Goal: Task Accomplishment & Management: Use online tool/utility

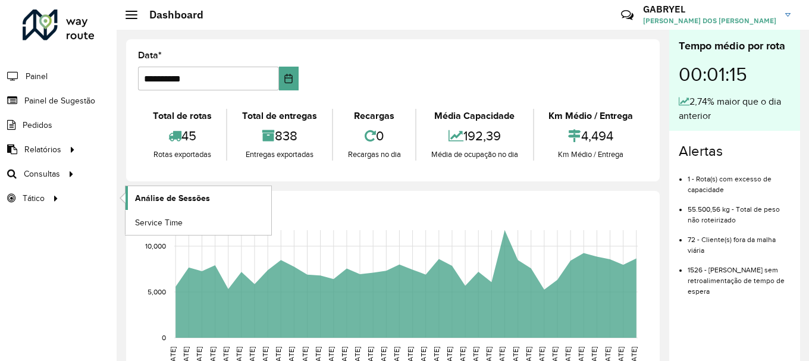
click at [261, 205] on link "Análise de Sessões" at bounding box center [199, 198] width 146 height 24
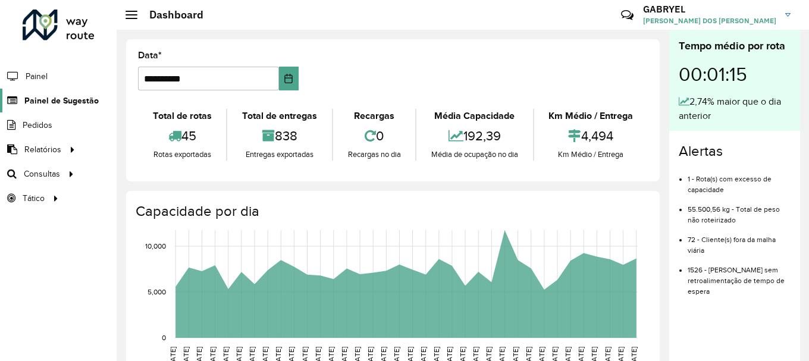
click at [26, 104] on span "Painel de Sugestão" at bounding box center [61, 101] width 74 height 12
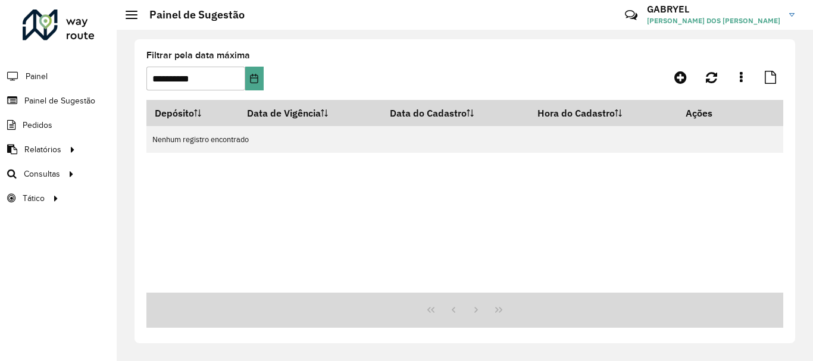
click at [258, 92] on formly-field "**********" at bounding box center [204, 75] width 117 height 49
click at [256, 79] on icon "Choose Date" at bounding box center [254, 79] width 10 height 10
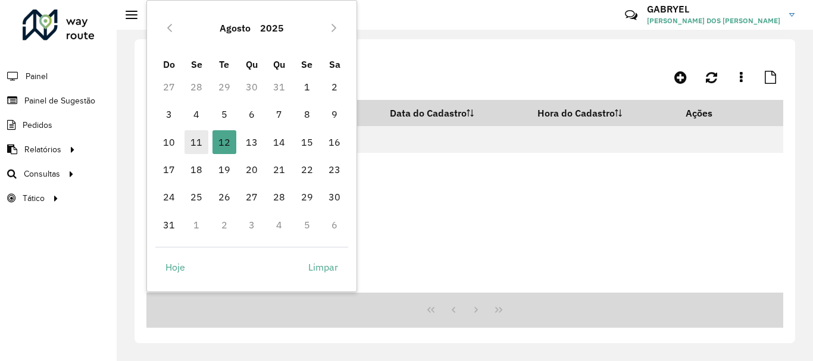
click at [201, 144] on span "11" at bounding box center [196, 142] width 24 height 24
type input "**********"
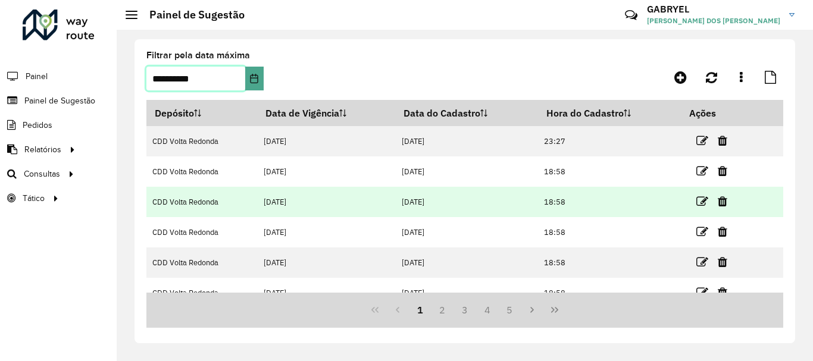
scroll to position [197, 0]
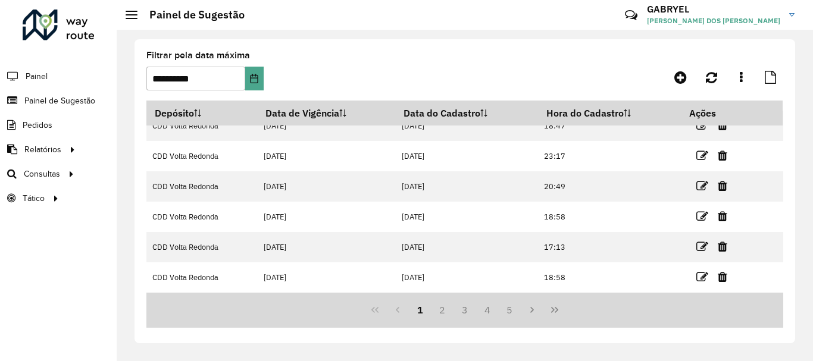
click at [548, 305] on button "Last Page" at bounding box center [554, 310] width 23 height 23
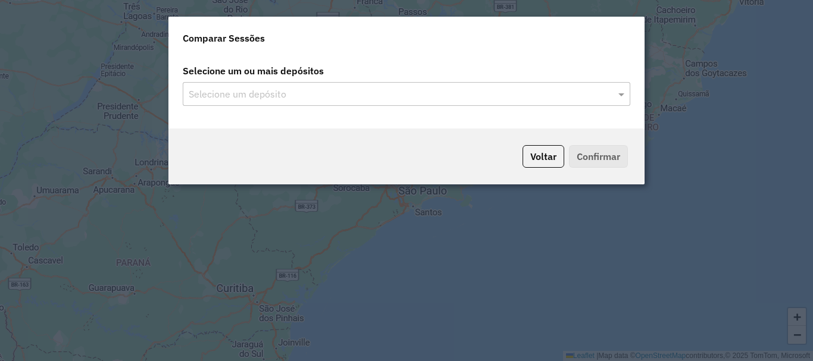
click at [515, 86] on div "Selecione um depósito" at bounding box center [406, 94] width 447 height 24
click at [620, 89] on span at bounding box center [622, 94] width 15 height 14
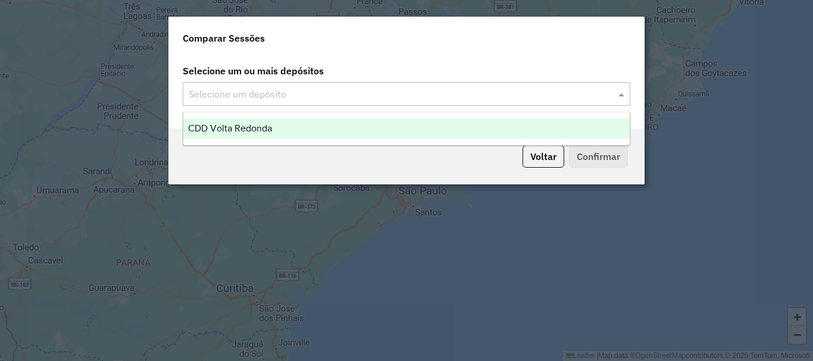
click at [560, 128] on div "CDD Volta Redonda" at bounding box center [406, 128] width 446 height 20
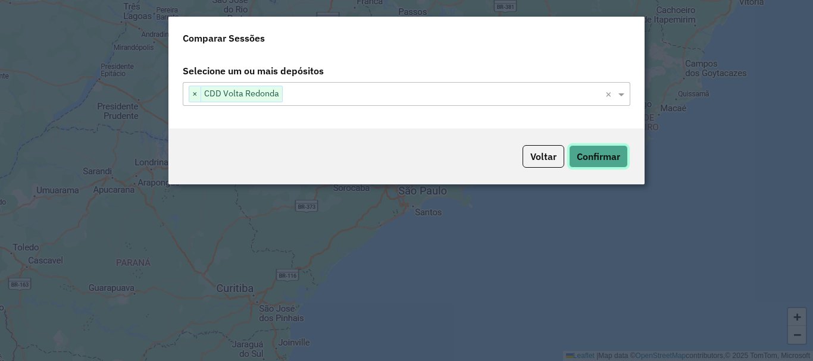
click at [620, 155] on button "Confirmar" at bounding box center [598, 156] width 59 height 23
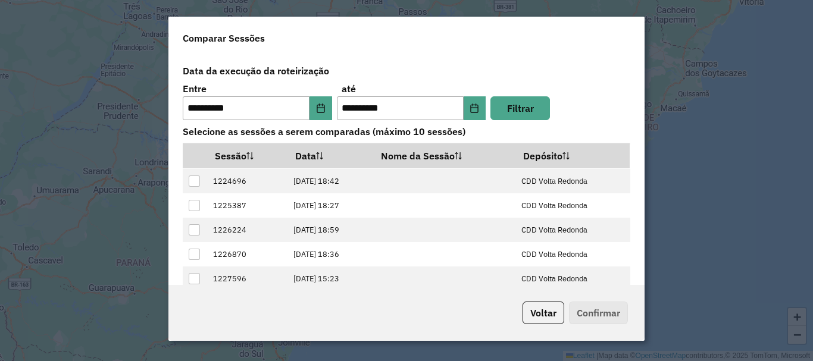
scroll to position [43, 0]
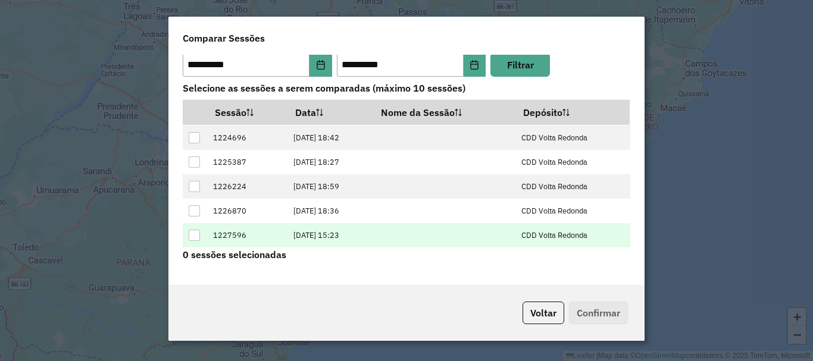
click at [287, 238] on td "[DATE] 15:23" at bounding box center [329, 235] width 85 height 24
click at [207, 230] on td "1227596" at bounding box center [247, 235] width 80 height 24
click at [198, 234] on div at bounding box center [194, 235] width 11 height 11
click at [595, 296] on div "Voltar Confirmar" at bounding box center [406, 313] width 476 height 56
click at [595, 307] on button "Confirmar" at bounding box center [598, 313] width 59 height 23
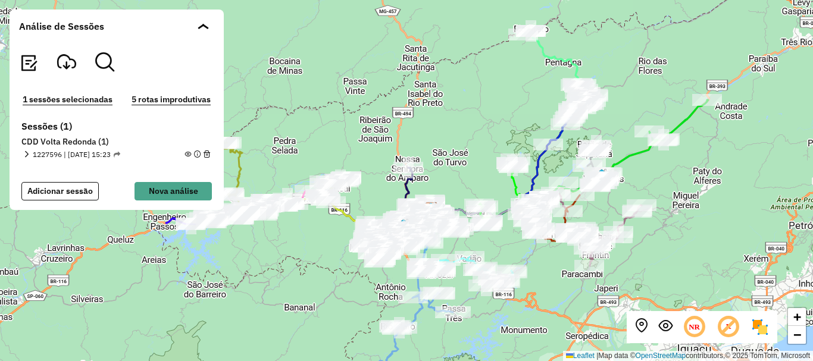
drag, startPoint x: 725, startPoint y: 151, endPoint x: 750, endPoint y: 177, distance: 36.2
click at [750, 177] on div "+ − Leaflet | Map data © OpenStreetMap contributors,© 2025 TomTom, Microsoft" at bounding box center [406, 180] width 813 height 361
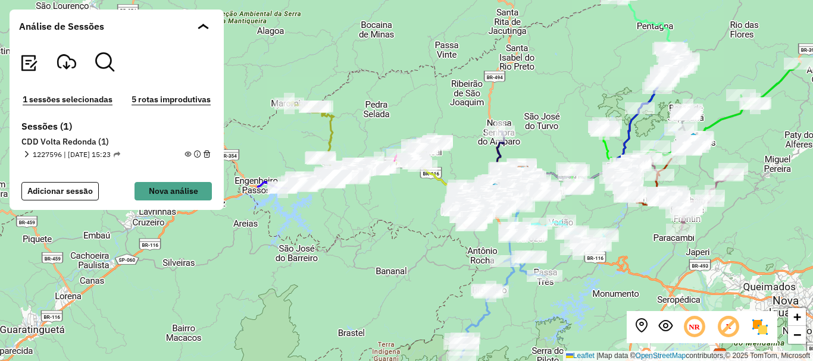
drag, startPoint x: 496, startPoint y: 149, endPoint x: 588, endPoint y: 112, distance: 98.5
click at [588, 112] on div "+ − Leaflet | Map data © OpenStreetMap contributors,© 2025 TomTom, Microsoft" at bounding box center [406, 180] width 813 height 361
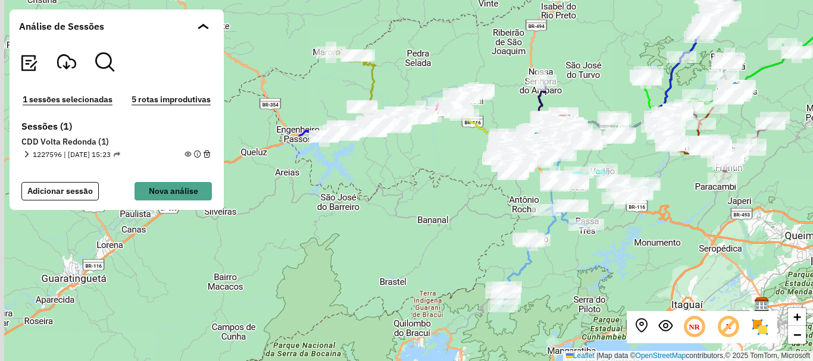
drag, startPoint x: 522, startPoint y: 338, endPoint x: 560, endPoint y: 291, distance: 60.6
click at [560, 291] on div "+ − Leaflet | Map data © OpenStreetMap contributors,© 2025 TomTom, Microsoft" at bounding box center [406, 180] width 813 height 361
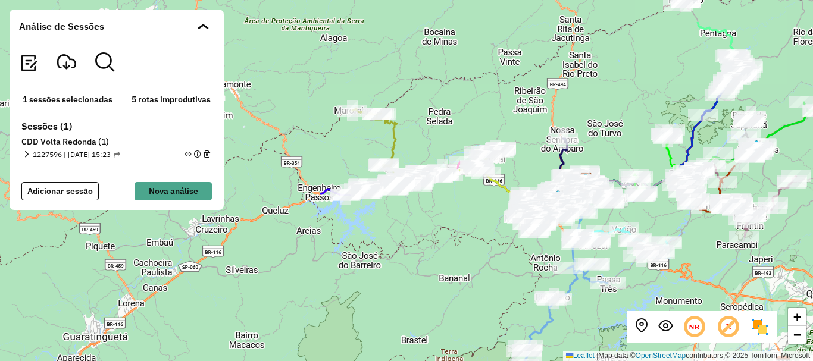
drag, startPoint x: 327, startPoint y: 174, endPoint x: 337, endPoint y: 206, distance: 34.2
click at [337, 206] on div "+ − Leaflet | Map data © OpenStreetMap contributors,© 2025 TomTom, Microsoft" at bounding box center [406, 180] width 813 height 361
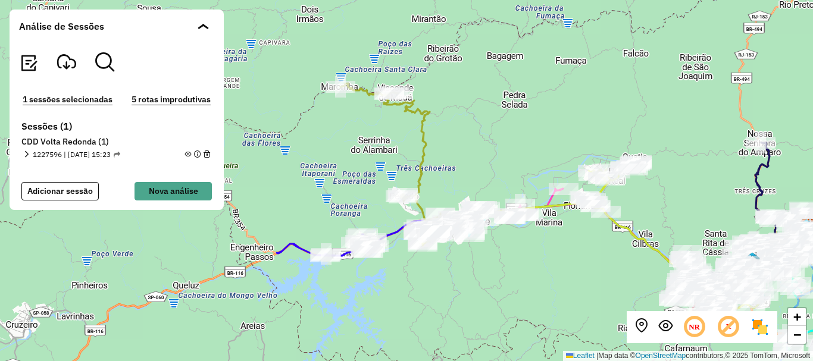
drag, startPoint x: 535, startPoint y: 59, endPoint x: 507, endPoint y: 131, distance: 77.2
click at [507, 131] on div "+ − Leaflet | Map data © OpenStreetMap contributors,© 2025 TomTom, Microsoft" at bounding box center [406, 180] width 813 height 361
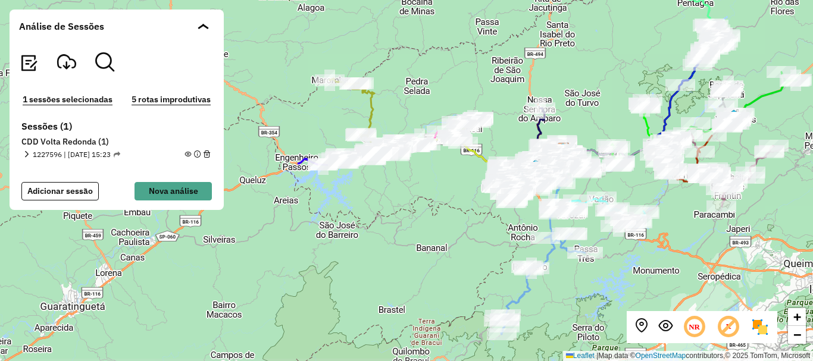
drag, startPoint x: 657, startPoint y: 127, endPoint x: 563, endPoint y: 98, distance: 98.2
click at [563, 98] on div "+ − Leaflet | Map data © OpenStreetMap contributors,© 2025 TomTom, Microsoft" at bounding box center [406, 180] width 813 height 361
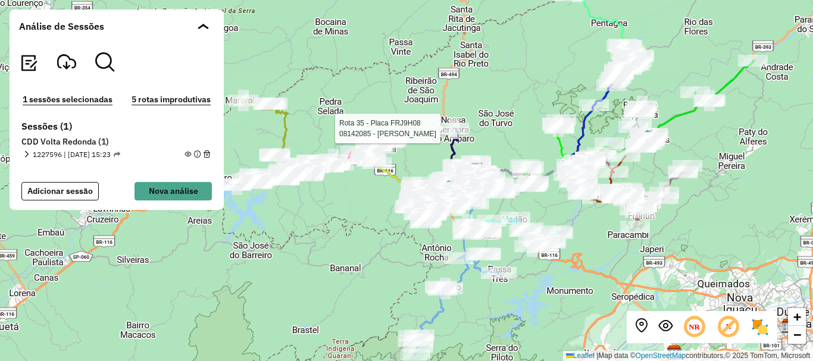
drag, startPoint x: 700, startPoint y: 192, endPoint x: 610, endPoint y: 214, distance: 93.1
click at [610, 214] on div "Rota 35 - Placa FRJ9H08 08142085 - [PERSON_NAME] + − Leaflet | Map data © OpenS…" at bounding box center [406, 180] width 813 height 361
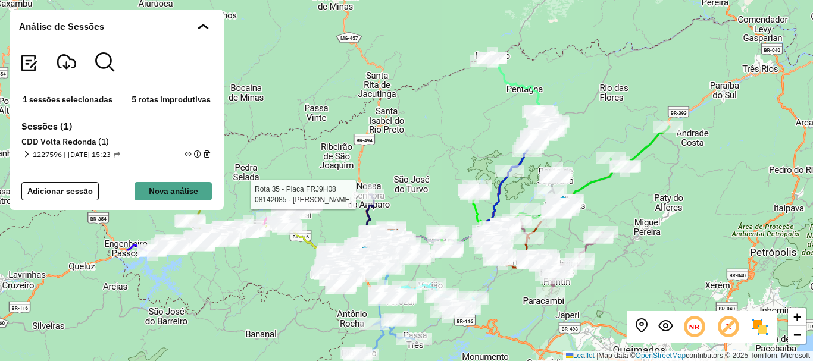
drag, startPoint x: 686, startPoint y: 149, endPoint x: 626, endPoint y: 189, distance: 72.1
click at [626, 189] on div "Rota 35 - Placa FRJ9H08 08142085 - [PERSON_NAME] + − Leaflet | Map data © OpenS…" at bounding box center [406, 180] width 813 height 361
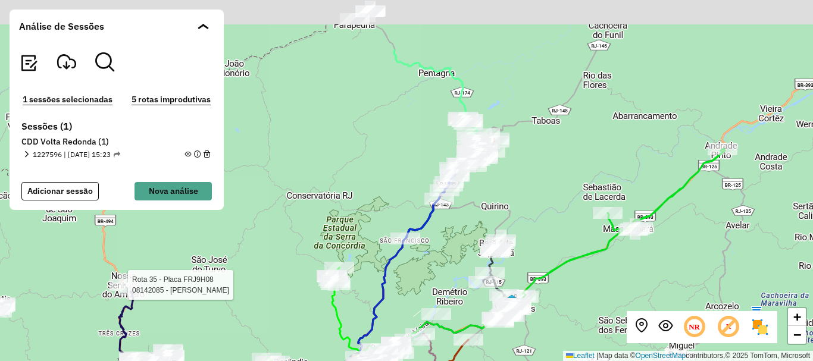
drag, startPoint x: 546, startPoint y: 90, endPoint x: 561, endPoint y: 176, distance: 86.9
click at [561, 176] on div "Rota 35 - Placa FRJ9H08 08142085 - [PERSON_NAME] + − Leaflet | Map data © OpenS…" at bounding box center [406, 180] width 813 height 361
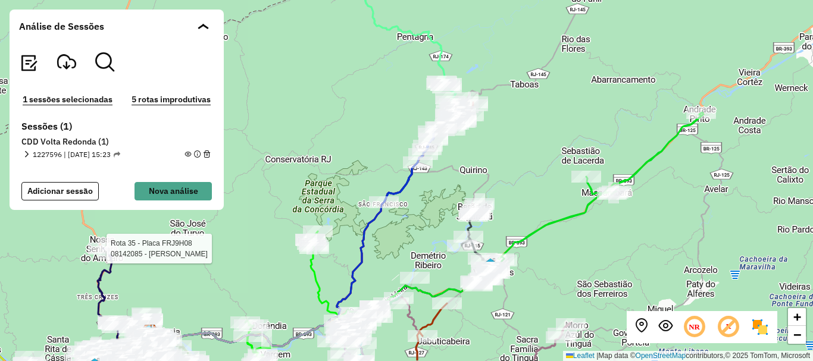
drag, startPoint x: 512, startPoint y: 227, endPoint x: 482, endPoint y: 224, distance: 29.9
click at [482, 224] on div "Rota 35 - Placa FRJ9H08 08142085 - [PERSON_NAME] + − Leaflet | Map data © OpenS…" at bounding box center [406, 180] width 813 height 361
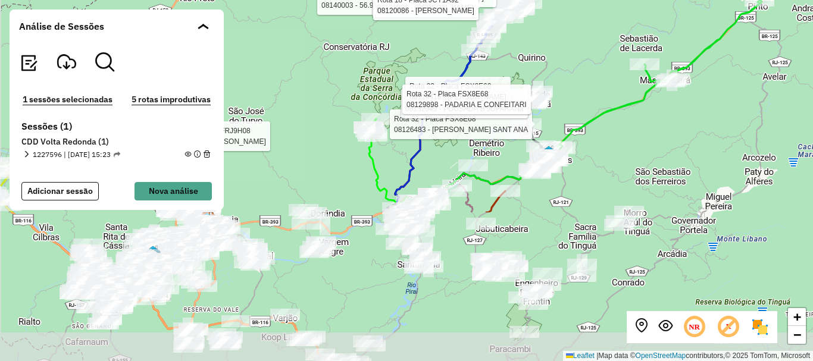
drag, startPoint x: 425, startPoint y: 283, endPoint x: 447, endPoint y: 101, distance: 183.3
click at [447, 101] on div "Rota 35 - Placa FRJ9H08 08142085 - [PERSON_NAME] Rota 32 - Placa FSX8E68 081264…" at bounding box center [406, 180] width 813 height 361
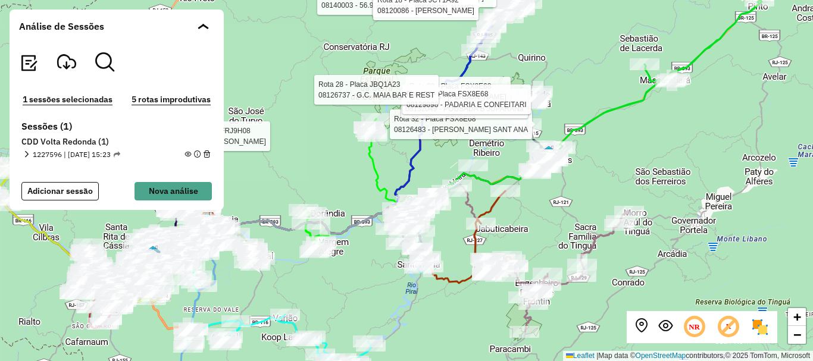
click at [372, 303] on div "Rota 35 - Placa FRJ9H08 08142085 - [PERSON_NAME] Rota 32 - Placa FSX8E68 081264…" at bounding box center [406, 180] width 813 height 361
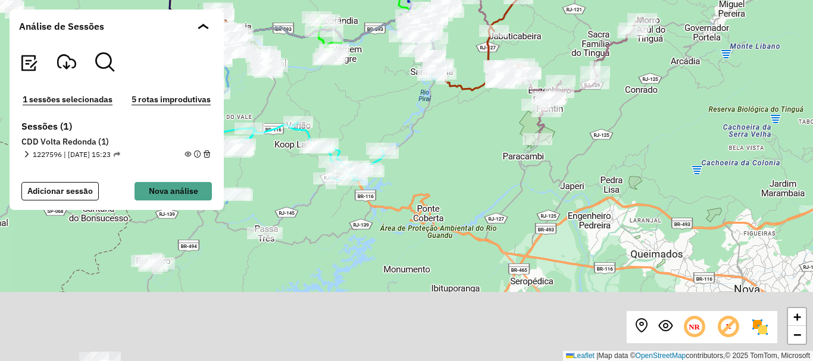
drag, startPoint x: 540, startPoint y: 221, endPoint x: 556, endPoint y: 7, distance: 214.7
click at [556, 7] on div "+ − Leaflet | Map data © OpenStreetMap contributors,© 2025 TomTom, Microsoft" at bounding box center [406, 180] width 813 height 361
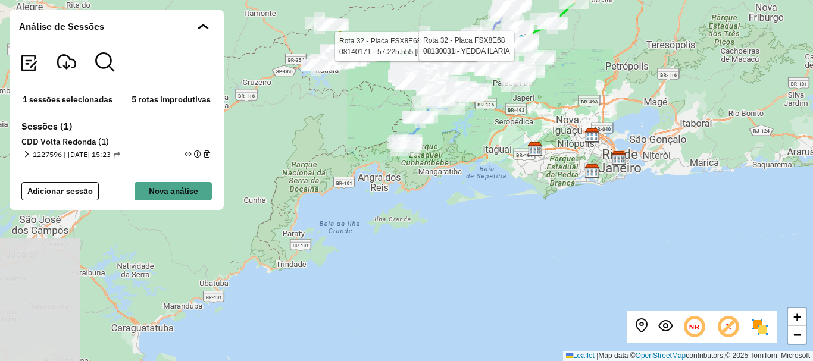
drag, startPoint x: 334, startPoint y: 300, endPoint x: 408, endPoint y: 223, distance: 107.3
click at [408, 223] on div "Rota 32 - Placa FSX8E68 08140171 - 57.225.555 [PERSON_NAME] Rota 32 - Placa FSX…" at bounding box center [406, 180] width 813 height 361
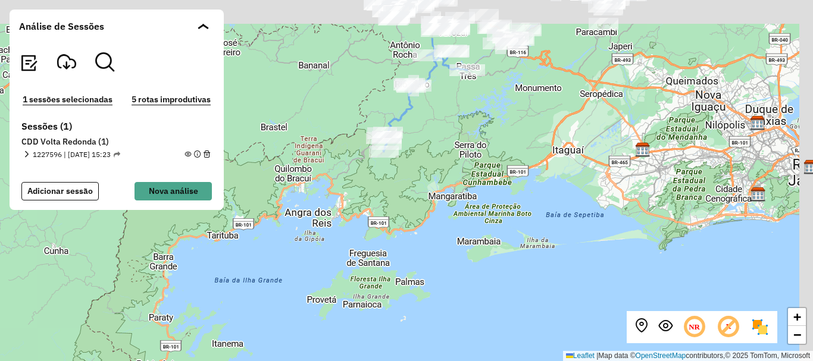
drag, startPoint x: 443, startPoint y: 108, endPoint x: 422, endPoint y: 187, distance: 81.8
click at [422, 187] on div "Rota 32 - Placa FSX8E68 08140171 - 57.225.555 [PERSON_NAME] Rota 32 - Placa FSX…" at bounding box center [406, 180] width 813 height 361
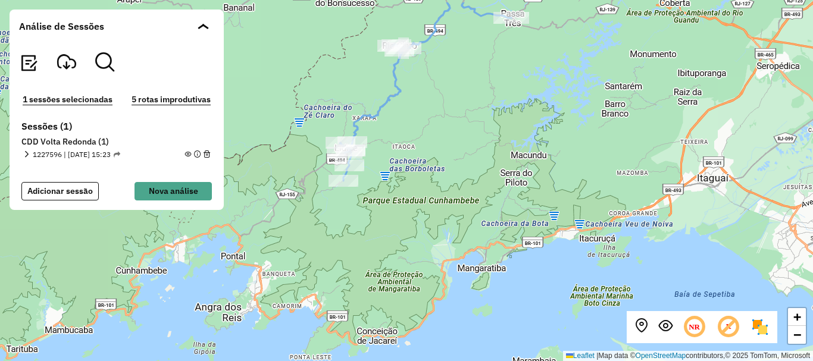
drag, startPoint x: 396, startPoint y: 124, endPoint x: 400, endPoint y: 178, distance: 54.8
click at [400, 178] on div "Rota 32 - Placa FSX8E68 08140171 - 57.225.555 [PERSON_NAME] Rota 32 - Placa FSX…" at bounding box center [406, 180] width 813 height 361
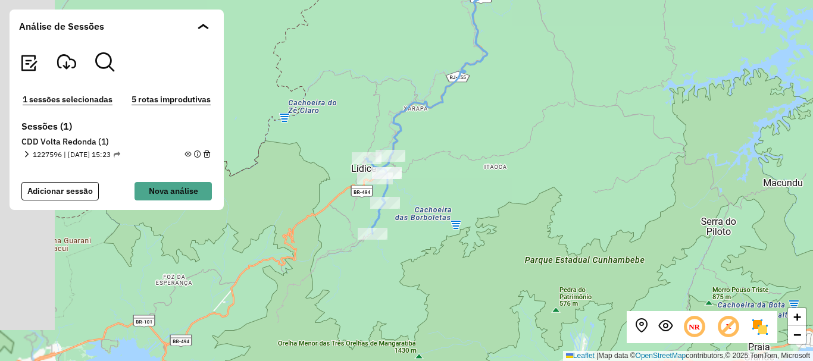
drag, startPoint x: 365, startPoint y: 171, endPoint x: 444, endPoint y: 190, distance: 81.8
click at [444, 190] on div "Rota 32 - Placa FSX8E68 08140171 - 57.225.555 [PERSON_NAME] Rota 32 - Placa FSX…" at bounding box center [406, 180] width 813 height 361
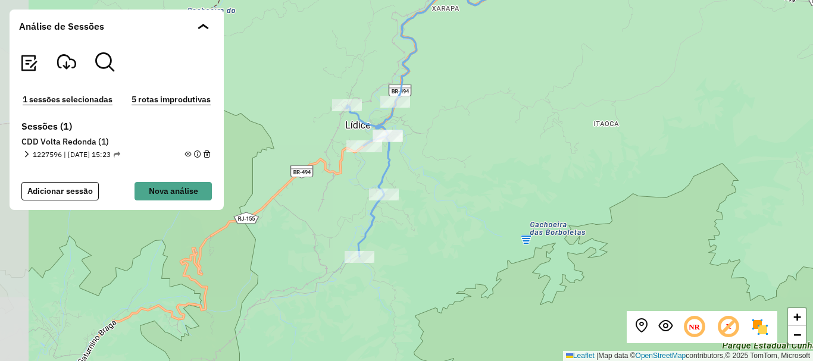
drag, startPoint x: 375, startPoint y: 234, endPoint x: 429, endPoint y: 215, distance: 57.4
click at [429, 215] on div "Rota 32 - Placa FSX8E68 08140171 - 57.225.555 [PERSON_NAME] Rota 32 - Placa FSX…" at bounding box center [406, 180] width 813 height 361
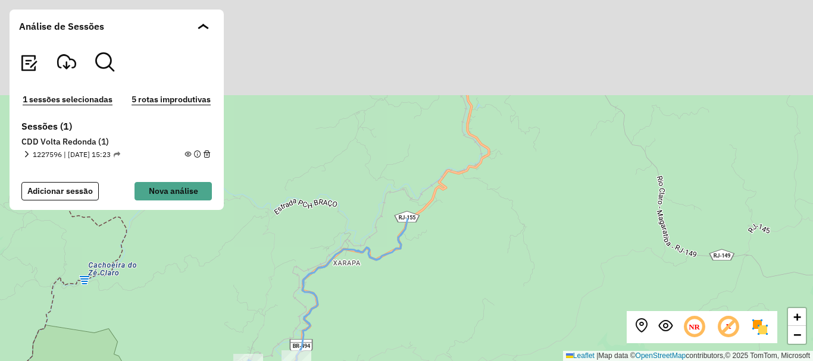
drag, startPoint x: 429, startPoint y: 85, endPoint x: 328, endPoint y: 345, distance: 278.9
click at [328, 345] on div "Rota 32 - Placa FSX8E68 08140171 - 57.225.555 [PERSON_NAME] Rota 32 - Placa FSX…" at bounding box center [406, 180] width 813 height 361
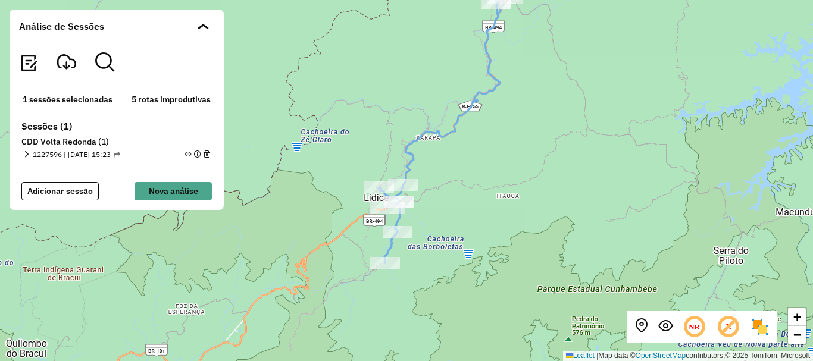
drag, startPoint x: 459, startPoint y: 212, endPoint x: 503, endPoint y: 99, distance: 121.8
click at [503, 99] on div "Rota 32 - Placa FSX8E68 08140171 - 57.225.555 [PERSON_NAME] Rota 32 - Placa FSX…" at bounding box center [406, 180] width 813 height 361
drag, startPoint x: 547, startPoint y: 146, endPoint x: 478, endPoint y: 305, distance: 173.4
click at [478, 305] on div "Rota 32 - Placa FSX8E68 08140171 - 57.225.555 [PERSON_NAME] Rota 32 - Placa FSX…" at bounding box center [406, 180] width 813 height 361
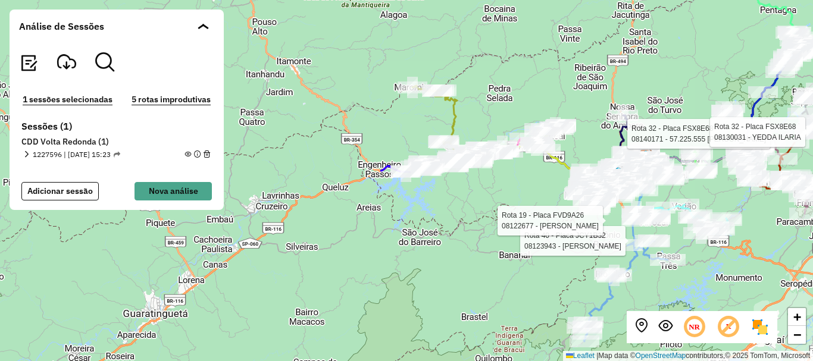
drag, startPoint x: 247, startPoint y: 127, endPoint x: 418, endPoint y: 147, distance: 172.5
click at [418, 147] on div "Rota 32 - Placa FSX8E68 08140171 - 57.225.555 [PERSON_NAME] Rota 32 - Placa FSX…" at bounding box center [406, 180] width 813 height 361
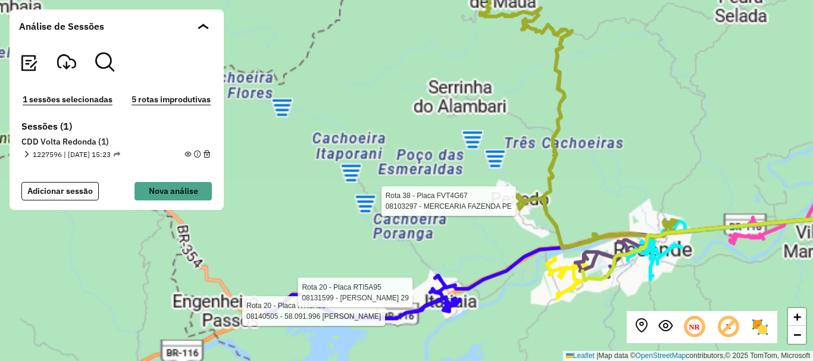
click at [421, 76] on div "Rota 32 - Placa FSX8E68 08140171 - 57.225.555 [PERSON_NAME] Rota 32 - Placa FSX…" at bounding box center [406, 180] width 813 height 361
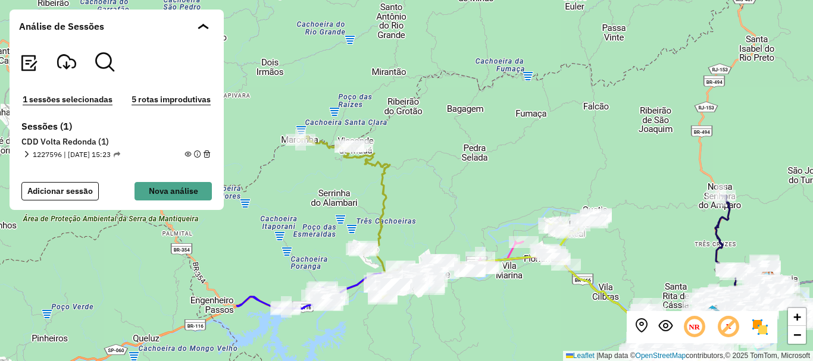
drag, startPoint x: 441, startPoint y: 84, endPoint x: 411, endPoint y: 72, distance: 32.0
click at [411, 72] on div "+ − Leaflet | Map data © OpenStreetMap contributors,© 2025 TomTom, Microsoft" at bounding box center [406, 180] width 813 height 361
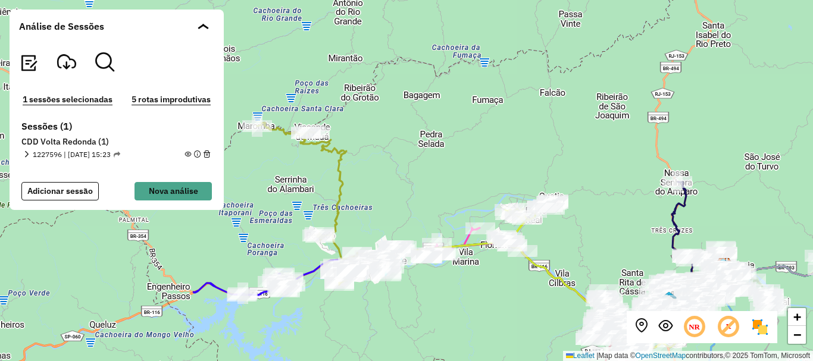
drag, startPoint x: 459, startPoint y: 178, endPoint x: 416, endPoint y: 164, distance: 45.5
click at [416, 164] on div "+ − Leaflet | Map data © OpenStreetMap contributors,© 2025 TomTom, Microsoft" at bounding box center [406, 180] width 813 height 361
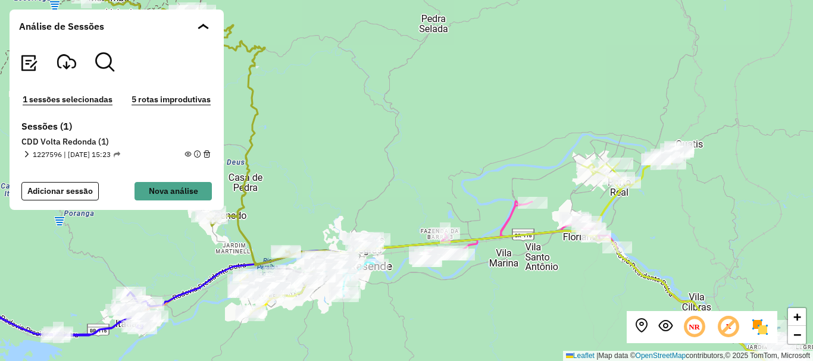
drag, startPoint x: 409, startPoint y: 236, endPoint x: 391, endPoint y: 218, distance: 26.1
click at [391, 218] on div "+ − Leaflet | Map data © OpenStreetMap contributors,© 2025 TomTom, Microsoft" at bounding box center [406, 180] width 813 height 361
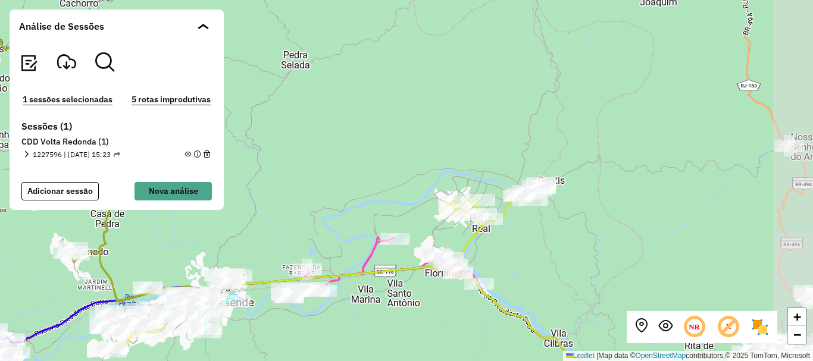
drag, startPoint x: 651, startPoint y: 128, endPoint x: 513, endPoint y: 165, distance: 142.7
click at [513, 165] on div "+ − Leaflet | Map data © OpenStreetMap contributors,© 2025 TomTom, Microsoft" at bounding box center [406, 180] width 813 height 361
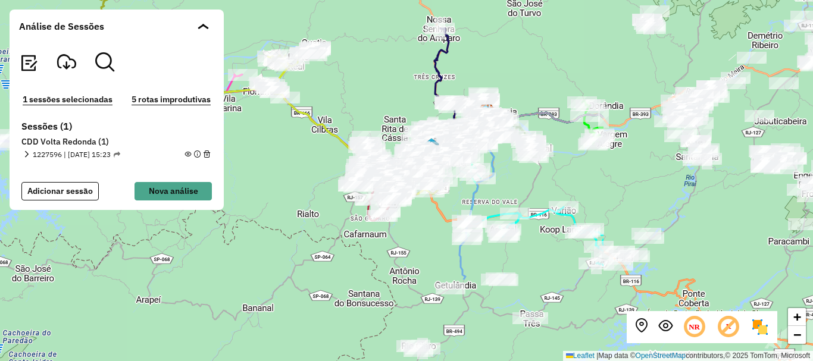
drag, startPoint x: 615, startPoint y: 183, endPoint x: 340, endPoint y: 85, distance: 291.6
click at [340, 85] on div "+ − Leaflet | Map data © OpenStreetMap contributors,© 2025 TomTom, Microsoft" at bounding box center [406, 180] width 813 height 361
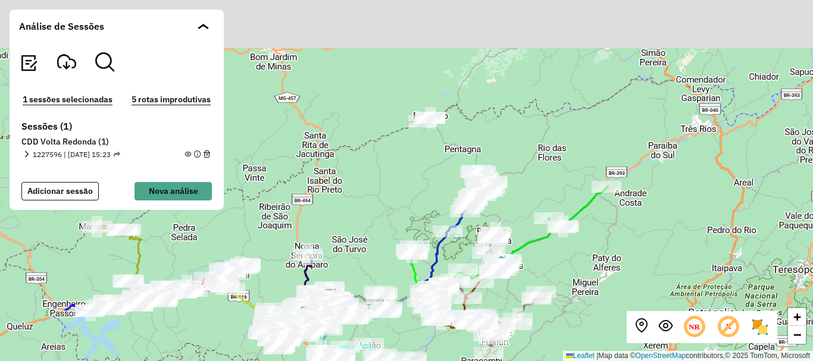
drag, startPoint x: 658, startPoint y: 65, endPoint x: 575, endPoint y: 263, distance: 214.6
click at [575, 263] on div "+ − Leaflet | Map data © OpenStreetMap contributors,© 2025 TomTom, Microsoft" at bounding box center [406, 180] width 813 height 361
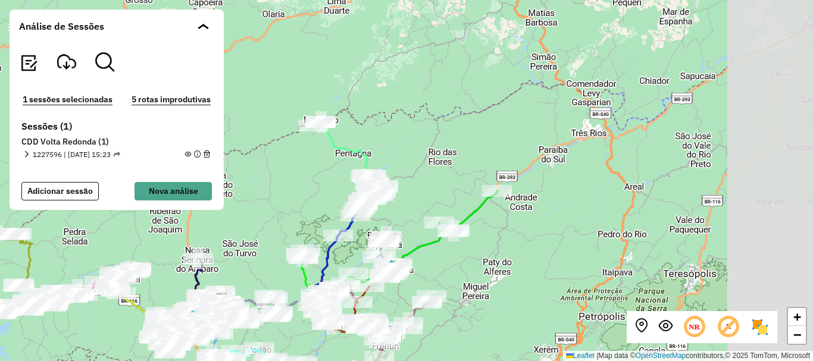
drag, startPoint x: 575, startPoint y: 118, endPoint x: 466, endPoint y: 122, distance: 109.5
click at [466, 122] on div "+ − Leaflet | Map data © OpenStreetMap contributors,© 2025 TomTom, Microsoft" at bounding box center [406, 180] width 813 height 361
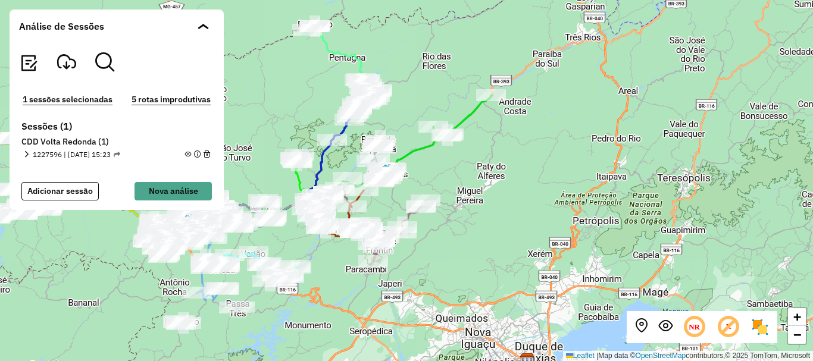
drag, startPoint x: 534, startPoint y: 313, endPoint x: 528, endPoint y: 217, distance: 96.0
click at [528, 217] on div "+ − Leaflet | Map data © OpenStreetMap contributors,© 2025 TomTom, Microsoft" at bounding box center [406, 180] width 813 height 361
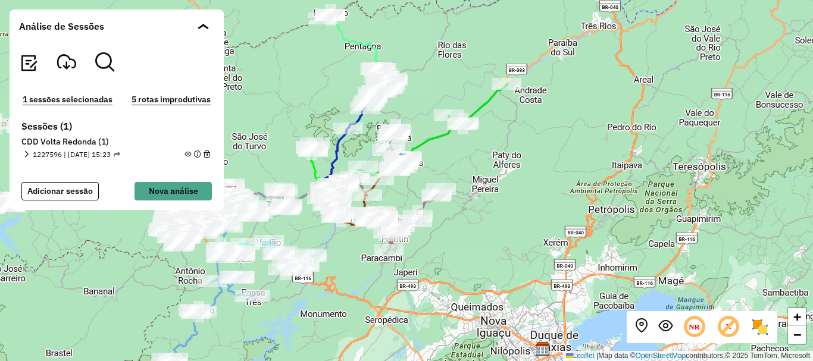
drag, startPoint x: 478, startPoint y: 215, endPoint x: 494, endPoint y: 203, distance: 19.2
click at [494, 203] on div "+ − Leaflet | Map data © OpenStreetMap contributors,© 2025 TomTom, Microsoft" at bounding box center [406, 180] width 813 height 361
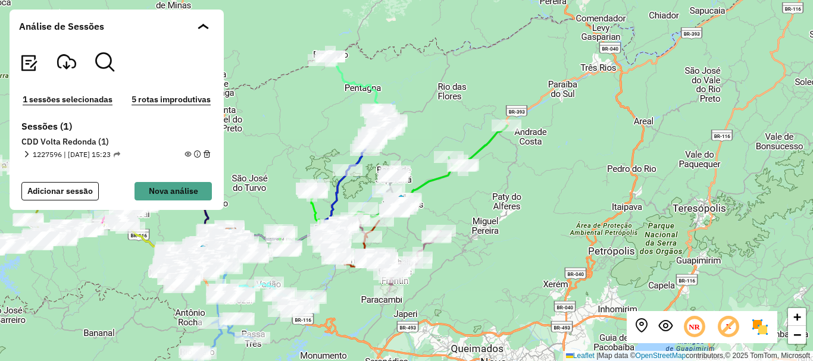
click at [504, 61] on div "+ − Leaflet | Map data © OpenStreetMap contributors,© 2025 TomTom, Microsoft" at bounding box center [406, 180] width 813 height 361
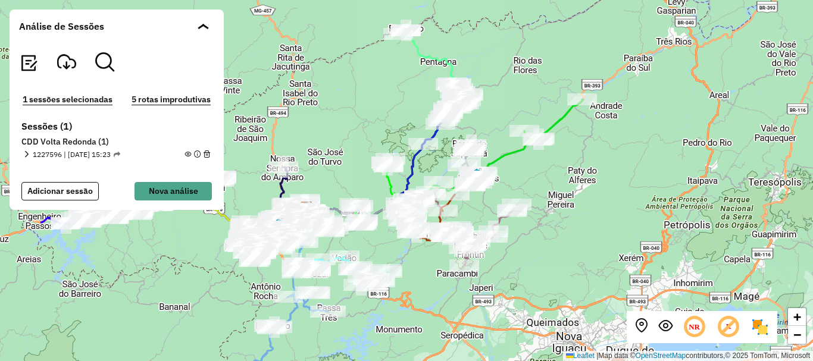
drag, startPoint x: 487, startPoint y: 86, endPoint x: 563, endPoint y: 60, distance: 80.0
click at [563, 60] on div "+ − Leaflet | Map data © OpenStreetMap contributors,© 2025 TomTom, Microsoft" at bounding box center [406, 180] width 813 height 361
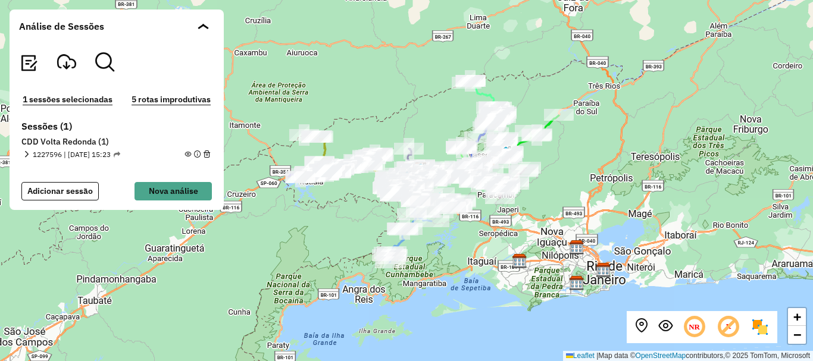
drag, startPoint x: 563, startPoint y: 60, endPoint x: 549, endPoint y: 96, distance: 38.2
click at [549, 96] on div "+ − Leaflet | Map data © OpenStreetMap contributors,© 2025 TomTom, Microsoft" at bounding box center [406, 180] width 813 height 361
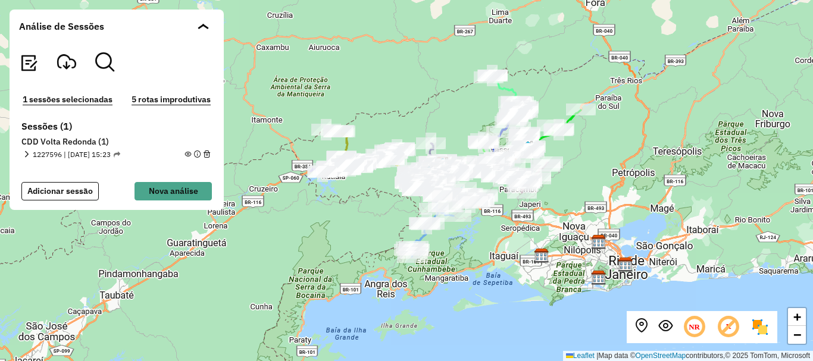
drag, startPoint x: 551, startPoint y: 206, endPoint x: 573, endPoint y: 200, distance: 22.7
click at [573, 200] on div "+ − Leaflet | Map data © OpenStreetMap contributors,© 2025 TomTom, Microsoft" at bounding box center [406, 180] width 813 height 361
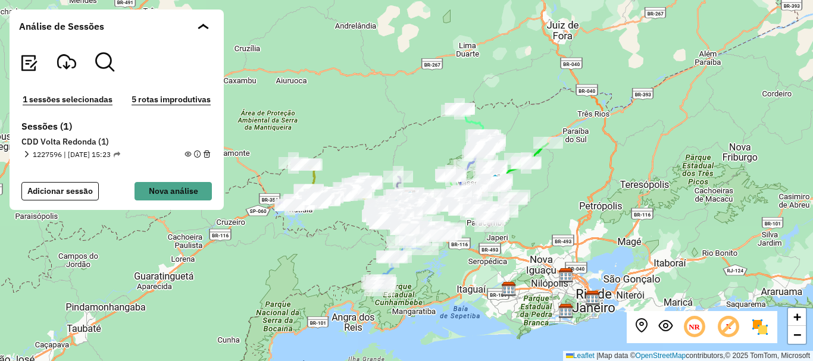
drag, startPoint x: 610, startPoint y: 112, endPoint x: 577, endPoint y: 146, distance: 47.5
click at [577, 146] on div "+ − Leaflet | Map data © OpenStreetMap contributors,© 2025 TomTom, Microsoft" at bounding box center [406, 180] width 813 height 361
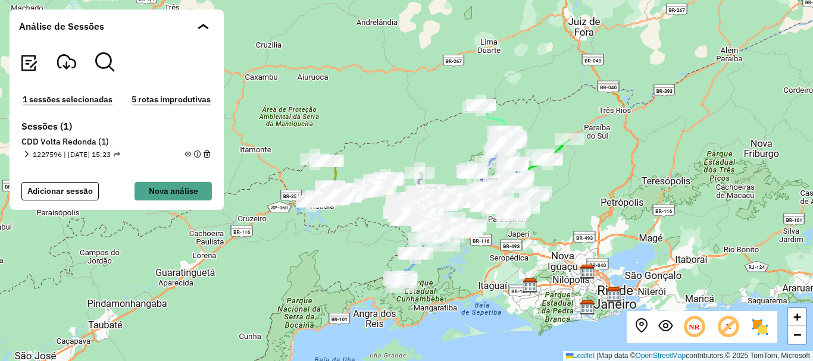
drag, startPoint x: 505, startPoint y: 118, endPoint x: 523, endPoint y: 117, distance: 17.9
click at [523, 117] on div "+ − Leaflet | Map data © OpenStreetMap contributors,© 2025 TomTom, Microsoft" at bounding box center [406, 180] width 813 height 361
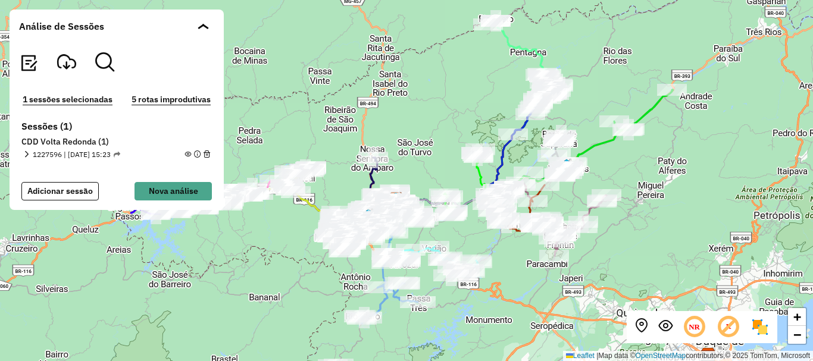
drag, startPoint x: 409, startPoint y: 165, endPoint x: 471, endPoint y: 89, distance: 98.1
click at [471, 89] on div "+ − Leaflet | Map data © OpenStreetMap contributors,© 2025 TomTom, Microsoft" at bounding box center [406, 180] width 813 height 361
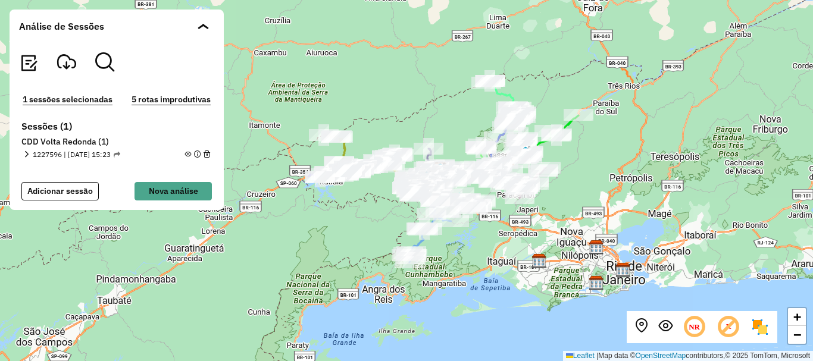
drag, startPoint x: 471, startPoint y: 89, endPoint x: 475, endPoint y: 117, distance: 28.3
click at [475, 117] on div "+ − Leaflet | Map data © OpenStreetMap contributors,© 2025 TomTom, Microsoft" at bounding box center [406, 180] width 813 height 361
